Goal: Task Accomplishment & Management: Use online tool/utility

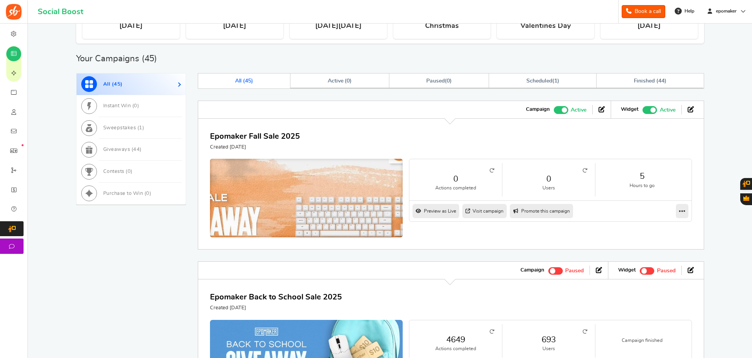
scroll to position [275, 0]
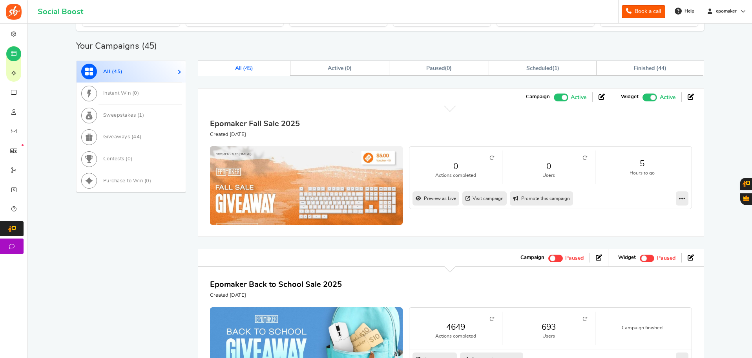
click at [280, 123] on link "Epomaker Fall Sale 2025" at bounding box center [255, 124] width 90 height 8
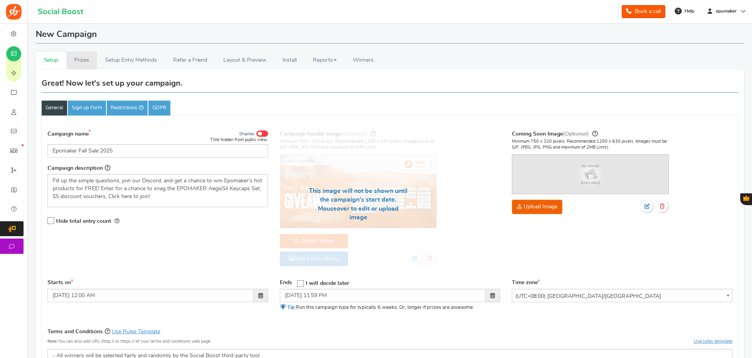
click at [80, 58] on link "Prizes" at bounding box center [81, 60] width 31 height 18
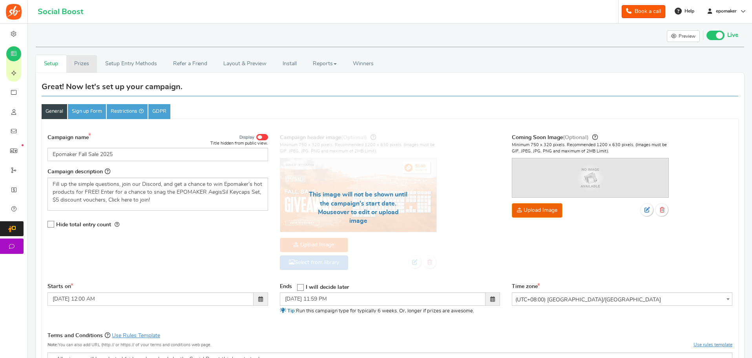
click at [80, 62] on link "Prizes" at bounding box center [81, 64] width 31 height 18
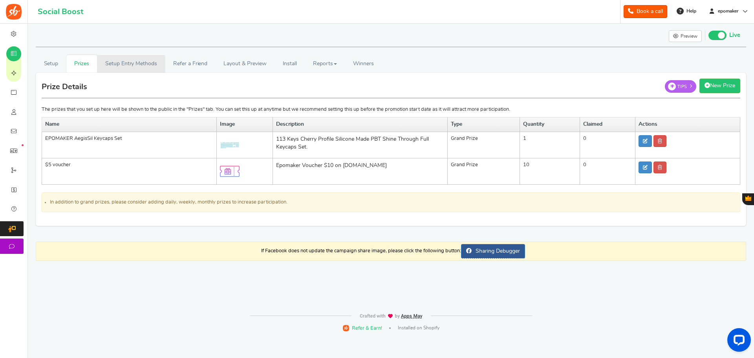
click at [141, 61] on link "Setup Entry Methods" at bounding box center [131, 64] width 68 height 18
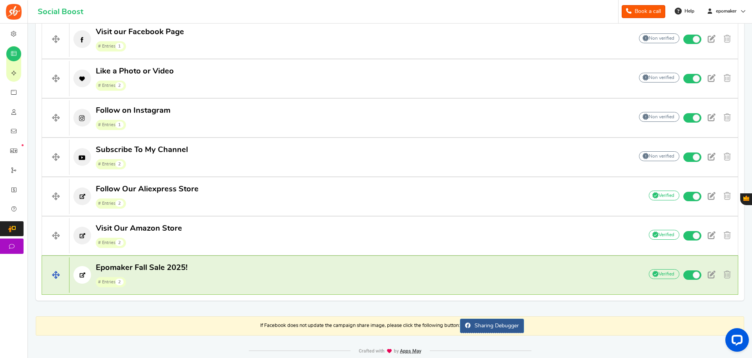
scroll to position [486, 0]
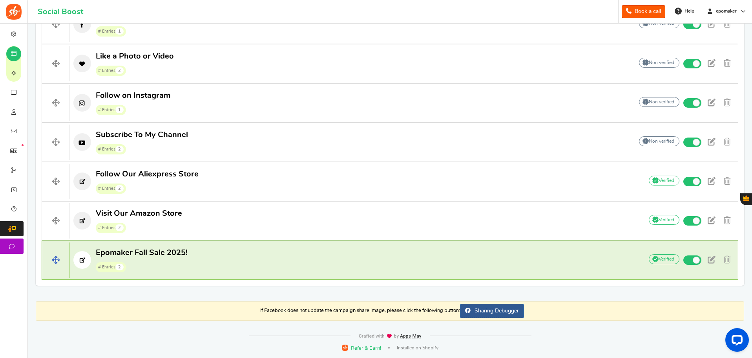
click at [172, 255] on span "Epomaker Fall Sale 2025!" at bounding box center [142, 252] width 92 height 8
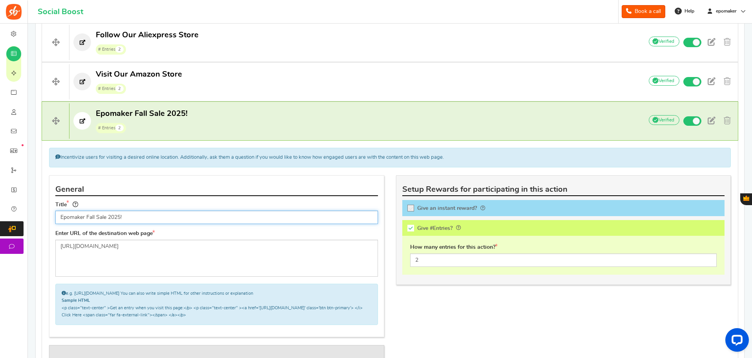
scroll to position [606, 0]
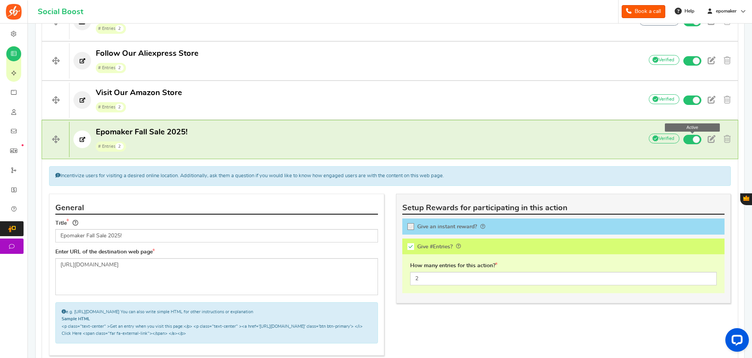
drag, startPoint x: 690, startPoint y: 138, endPoint x: 617, endPoint y: 183, distance: 85.8
click at [690, 138] on span at bounding box center [692, 139] width 18 height 9
click at [0, 0] on input "Active" at bounding box center [0, 0] width 0 height 0
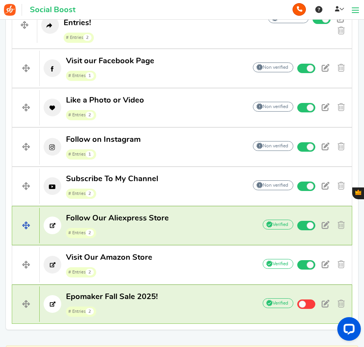
scroll to position [583, 0]
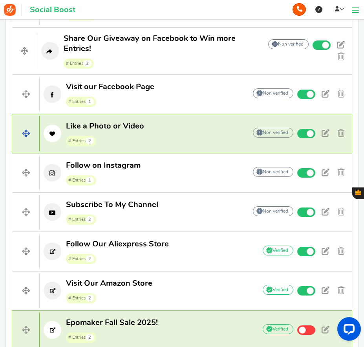
click at [183, 132] on p "Like a Photo or Video # Entries 2" at bounding box center [139, 133] width 199 height 25
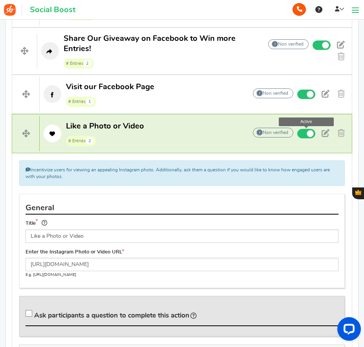
click at [301, 133] on span at bounding box center [306, 133] width 18 height 9
click at [0, 0] on input "Active" at bounding box center [0, 0] width 0 height 0
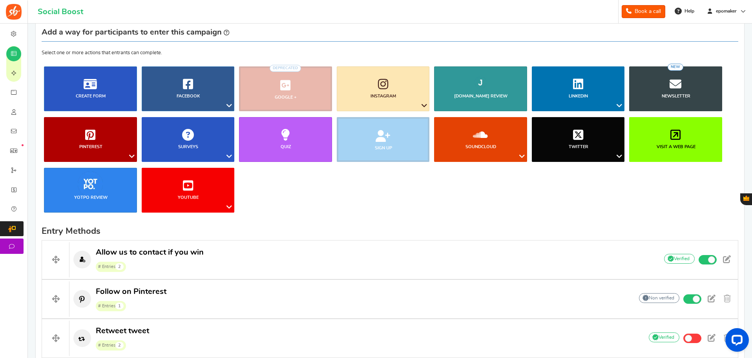
scroll to position [0, 0]
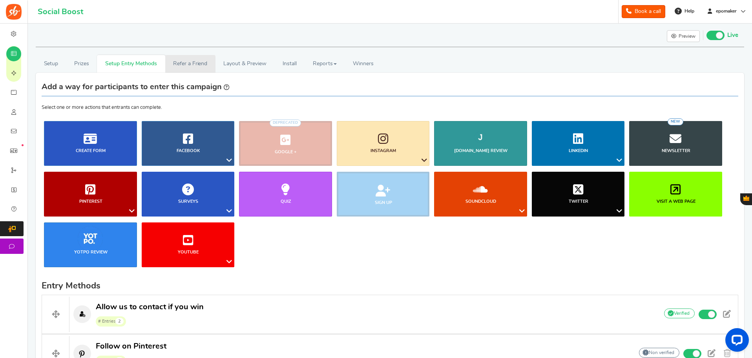
click at [193, 63] on link "Refer a Friend" at bounding box center [190, 64] width 50 height 18
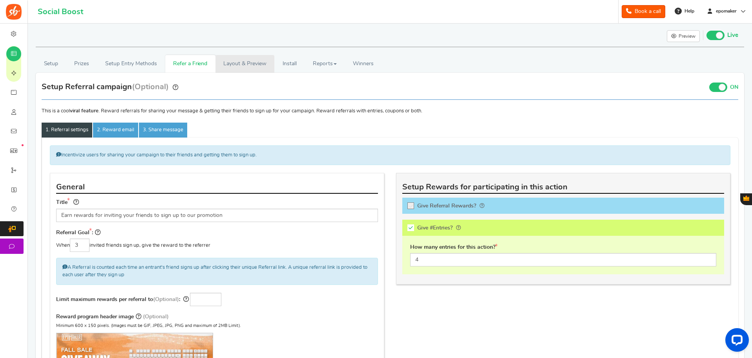
click at [247, 62] on link "Layout & Preview" at bounding box center [245, 64] width 59 height 18
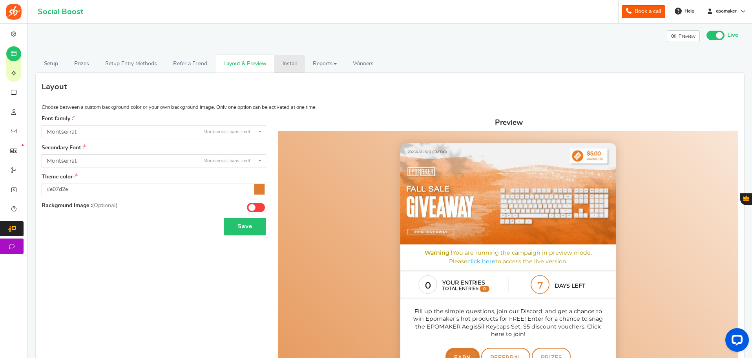
click at [291, 59] on link "Install" at bounding box center [289, 64] width 31 height 18
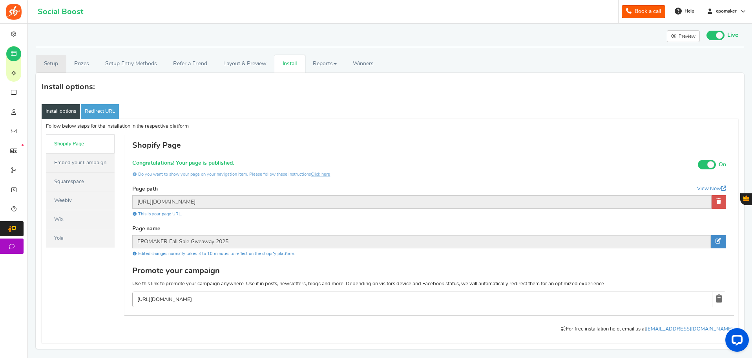
click at [55, 64] on link "Setup" at bounding box center [51, 64] width 31 height 18
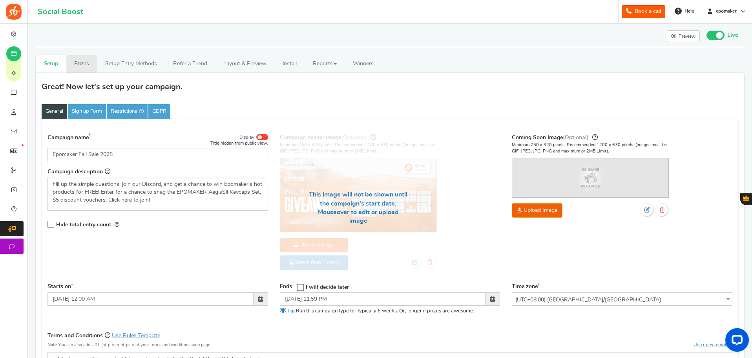
click at [82, 65] on link "Prizes" at bounding box center [81, 64] width 31 height 18
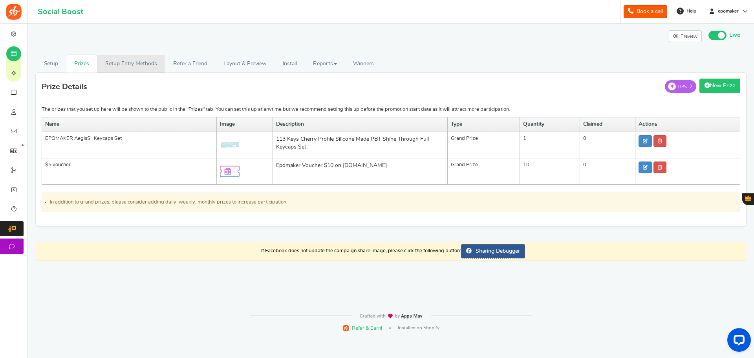
click at [124, 62] on link "Setup Entry Methods" at bounding box center [131, 64] width 68 height 18
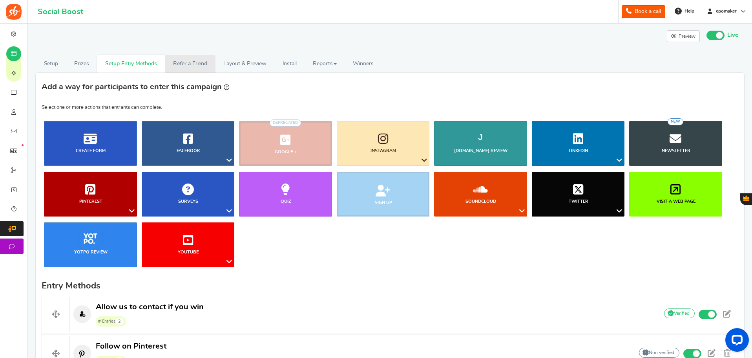
click at [186, 66] on link "Refer a Friend" at bounding box center [190, 64] width 50 height 18
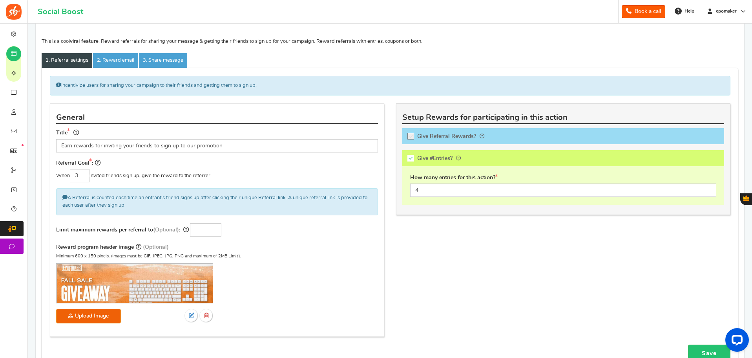
scroll to position [56, 0]
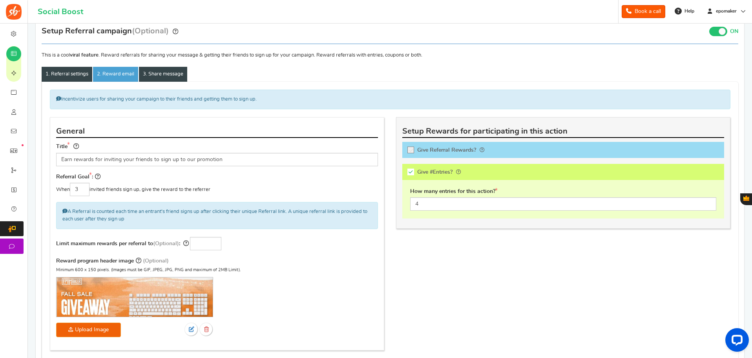
click at [168, 71] on link "3. Share message" at bounding box center [163, 74] width 48 height 15
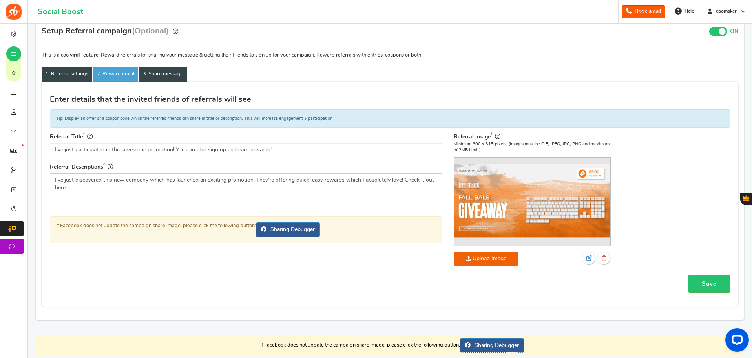
click at [68, 74] on link "1. Referral settings" at bounding box center [67, 74] width 51 height 15
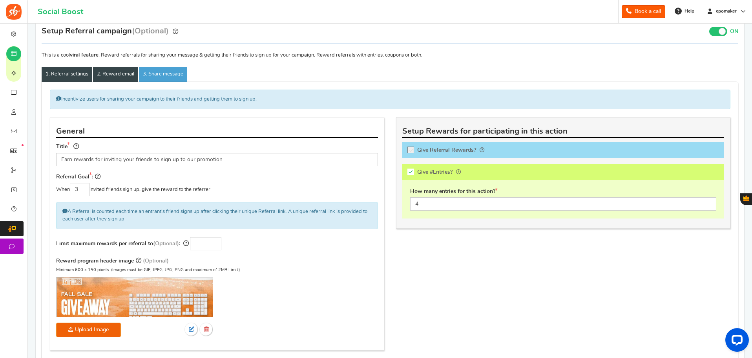
click at [113, 73] on link "2. Reward email" at bounding box center [115, 74] width 45 height 15
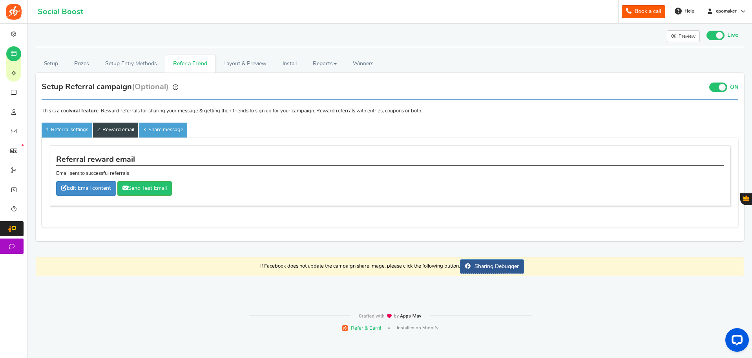
scroll to position [0, 0]
click at [164, 131] on link "3. Share message" at bounding box center [163, 129] width 48 height 15
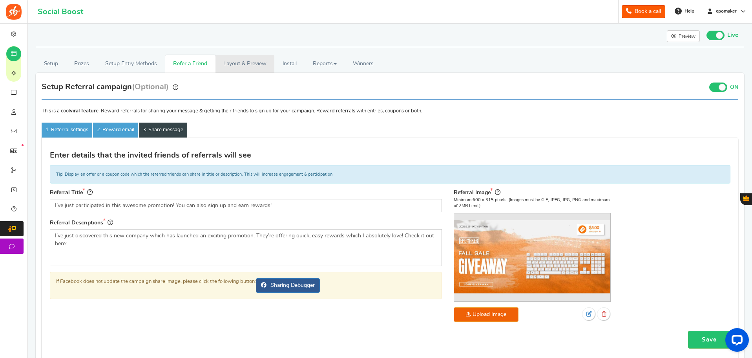
click at [249, 60] on link "Layout & Preview" at bounding box center [245, 64] width 59 height 18
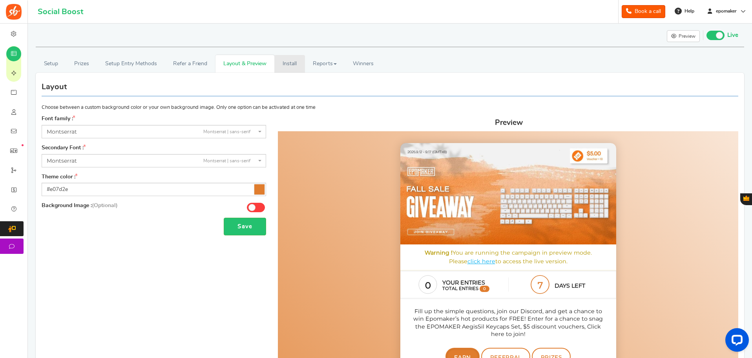
click at [286, 61] on link "Install" at bounding box center [289, 64] width 31 height 18
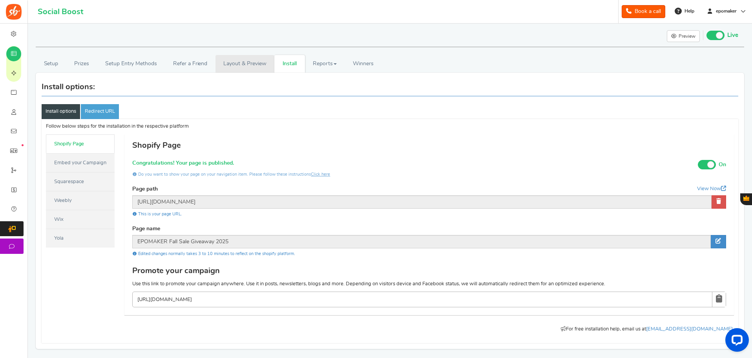
click at [243, 60] on link "Layout & Preview" at bounding box center [245, 64] width 59 height 18
